Goal: Information Seeking & Learning: Learn about a topic

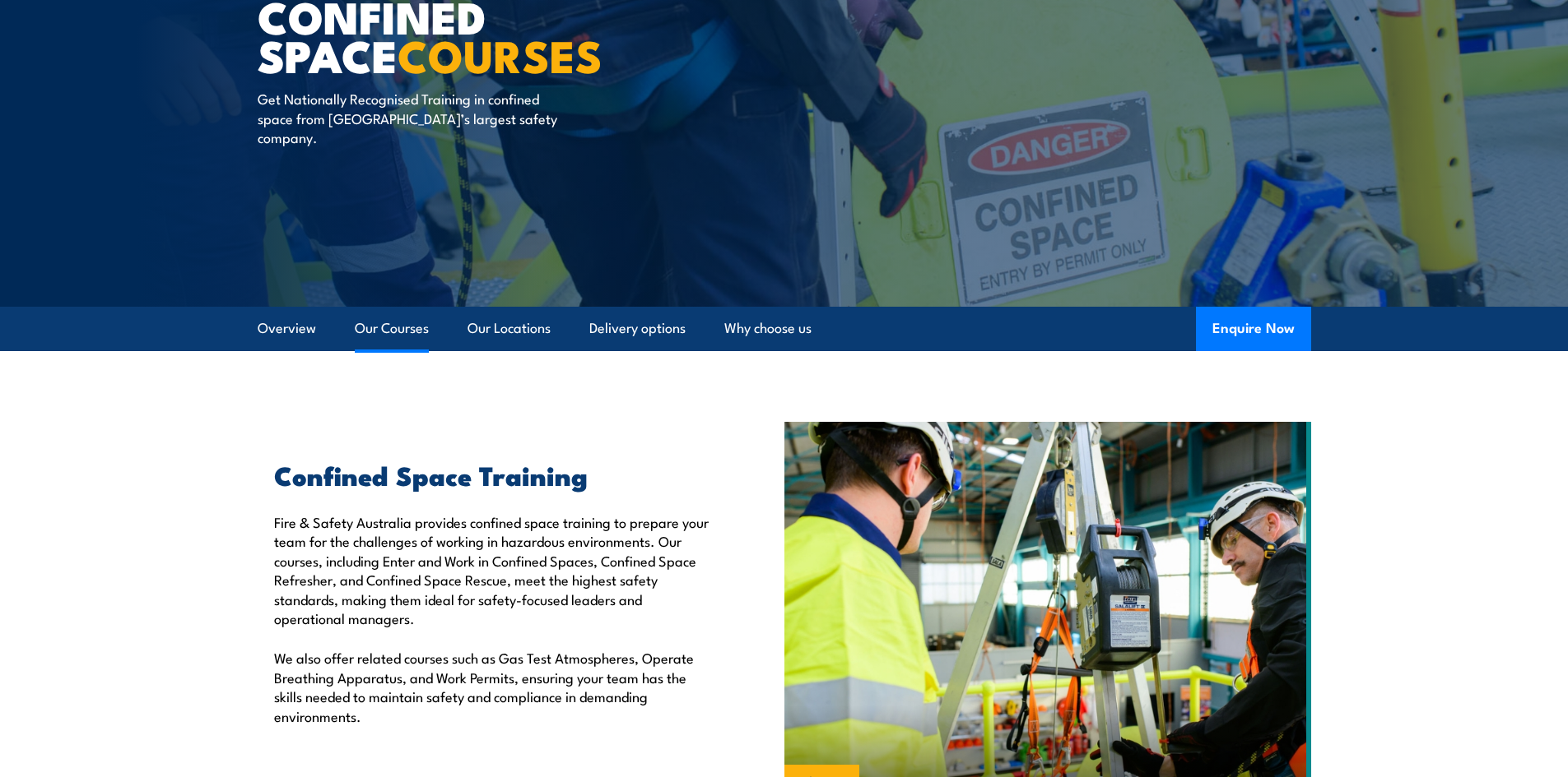
drag, startPoint x: 392, startPoint y: 330, endPoint x: 404, endPoint y: 346, distance: 20.0
click at [392, 330] on link "Our Courses" at bounding box center [391, 328] width 74 height 43
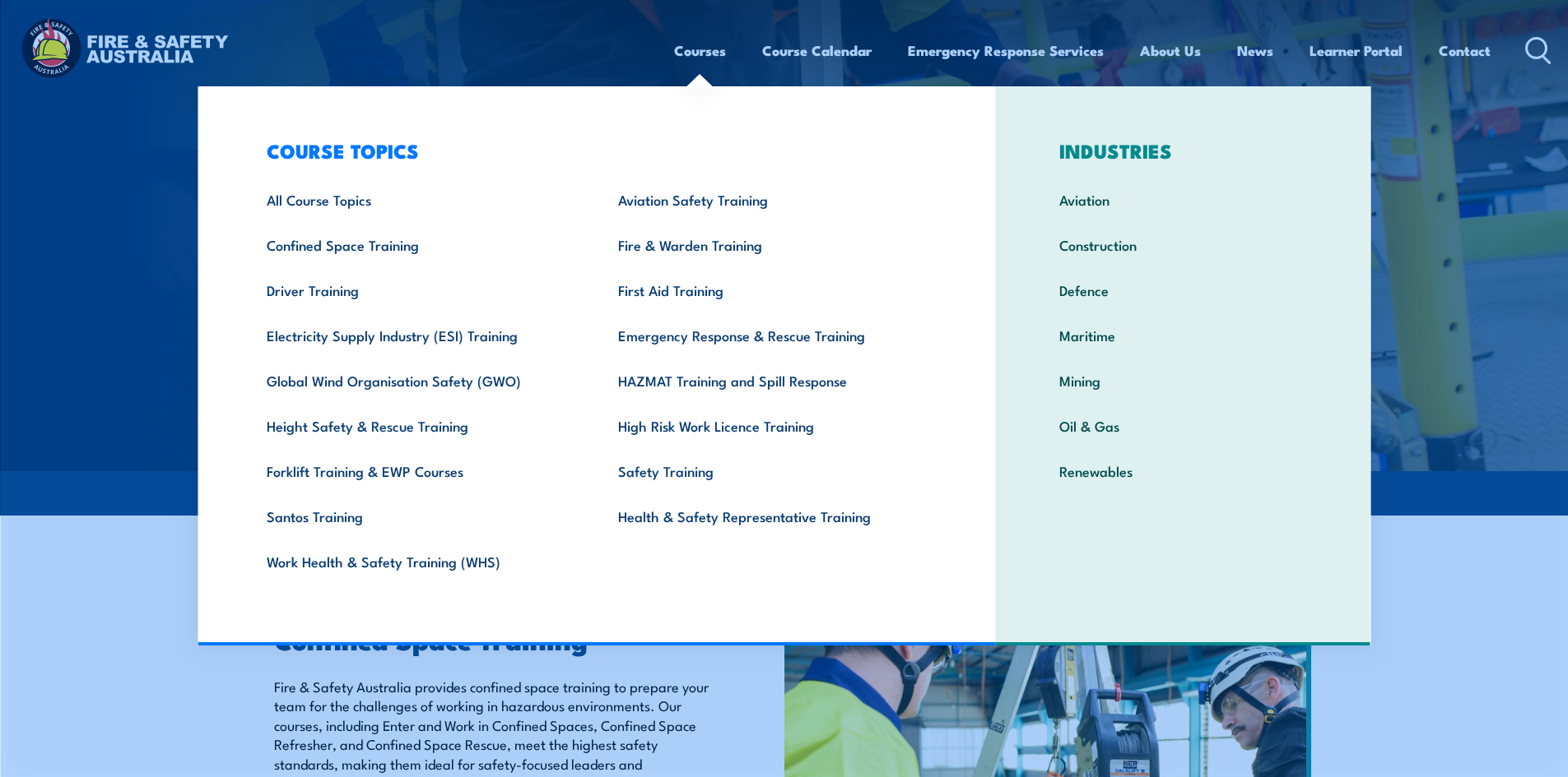
click at [705, 51] on link "Courses" at bounding box center [700, 50] width 51 height 43
click at [309, 199] on link "All Course Topics" at bounding box center [417, 199] width 351 height 45
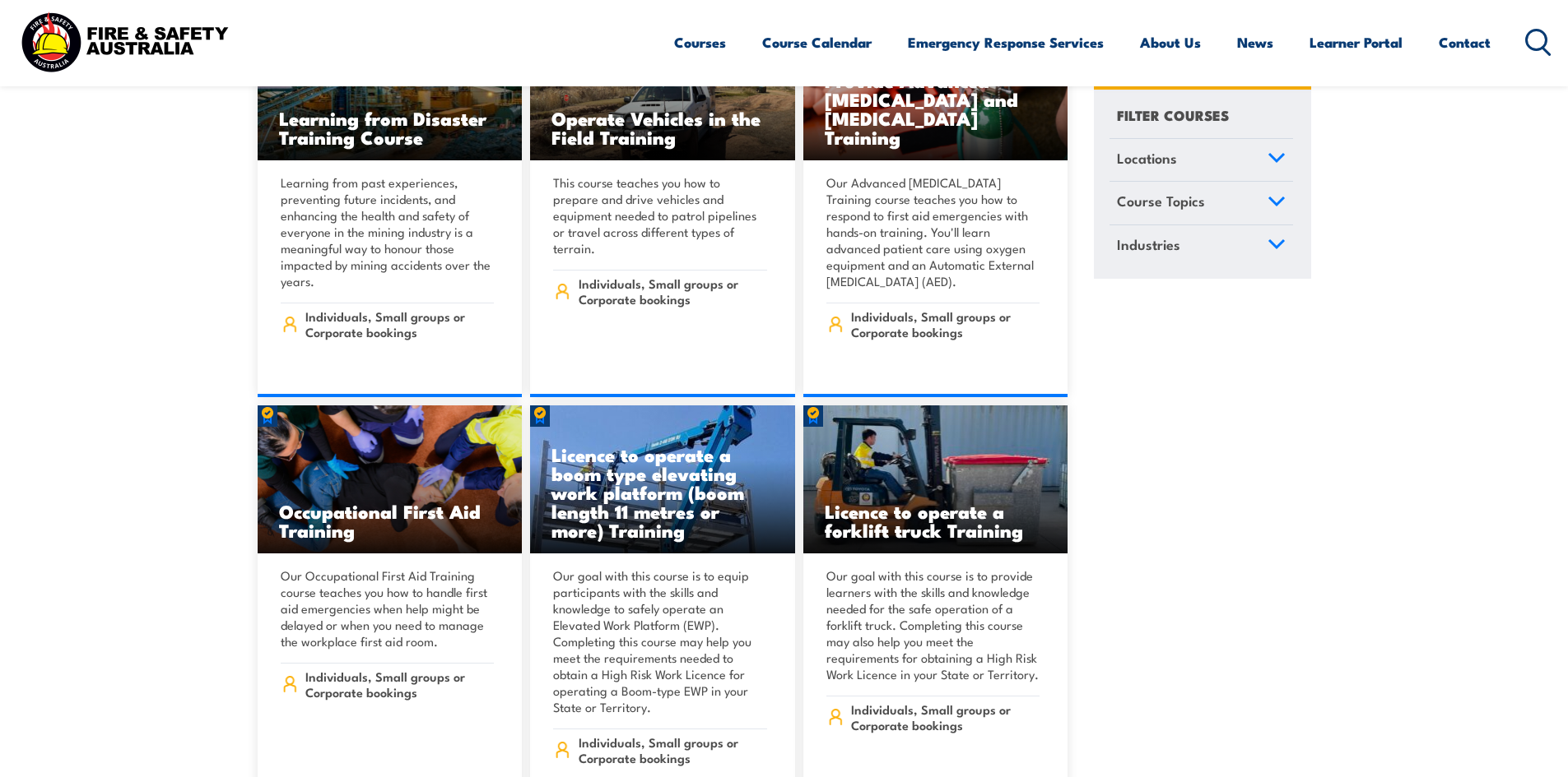
scroll to position [10613, 0]
